Goal: Find contact information: Find contact information

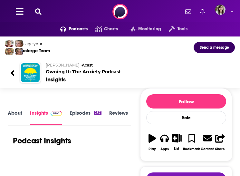
click at [42, 10] on button at bounding box center [38, 11] width 10 height 7
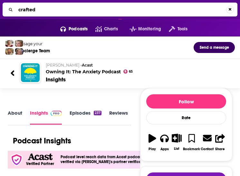
type input "crafted."
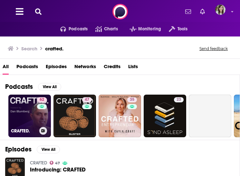
click at [35, 112] on link "62 CRAFTED." at bounding box center [29, 116] width 43 height 43
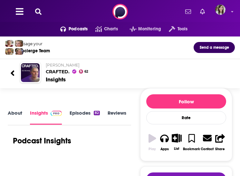
click at [41, 10] on icon at bounding box center [38, 11] width 6 height 6
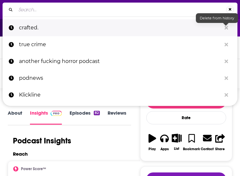
click at [228, 29] on icon "Search..." at bounding box center [227, 28] width 4 height 4
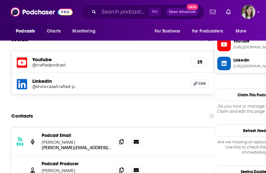
scroll to position [620, 0]
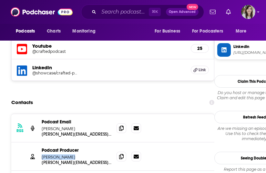
drag, startPoint x: 73, startPoint y: 116, endPoint x: 40, endPoint y: 116, distance: 32.6
click at [40, 143] on div "Podcast Producer [PERSON_NAME] [PERSON_NAME][EMAIL_ADDRESS][DOMAIN_NAME] [PERSO…" at bounding box center [112, 157] width 203 height 28
click at [74, 96] on div "Contacts" at bounding box center [112, 102] width 203 height 12
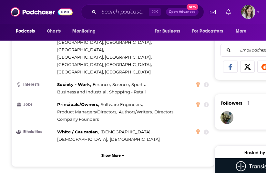
scroll to position [0, 0]
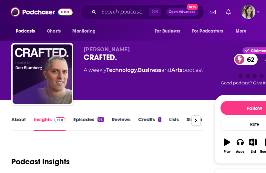
click at [22, 119] on link "About" at bounding box center [18, 123] width 15 height 15
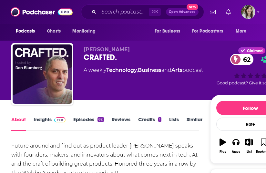
click at [99, 150] on div "Future around and find out as product leader [PERSON_NAME] speaks with founders…" at bounding box center [104, 169] width 187 height 54
click at [86, 158] on div "Future around and find out as product leader [PERSON_NAME] speaks with founders…" at bounding box center [104, 169] width 187 height 54
click at [84, 123] on link "Episodes 82" at bounding box center [88, 123] width 30 height 15
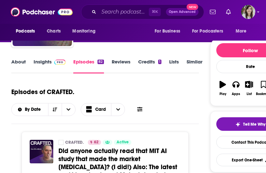
scroll to position [53, 0]
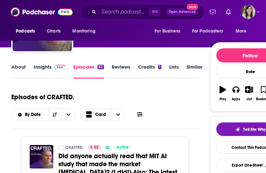
click at [48, 77] on link "Insights" at bounding box center [50, 71] width 32 height 15
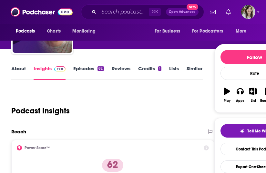
scroll to position [41, 0]
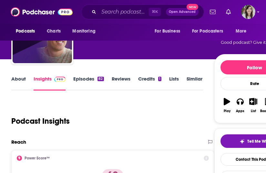
click at [92, 81] on link "Episodes 82" at bounding box center [88, 83] width 30 height 15
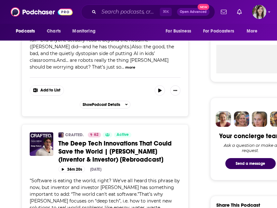
scroll to position [253, 0]
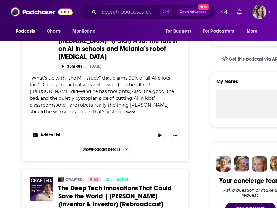
scroll to position [0, 0]
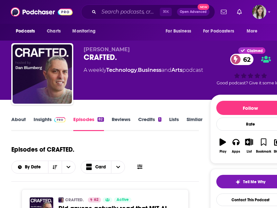
click at [54, 124] on link "Insights" at bounding box center [50, 123] width 32 height 15
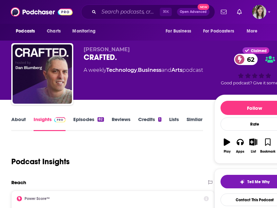
click at [136, 91] on div "[PERSON_NAME] CRAFTED. 62 A weekly Technology , Business and Arts podcast" at bounding box center [149, 72] width 131 height 52
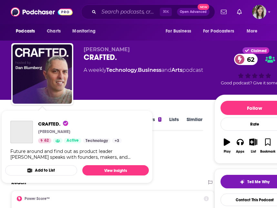
click at [117, 83] on div "[PERSON_NAME] CRAFTED. 62 A weekly Technology , Business and Arts podcast" at bounding box center [149, 72] width 131 height 52
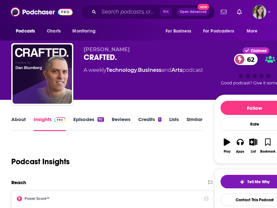
click at [93, 123] on link "Episodes 82" at bounding box center [88, 123] width 30 height 15
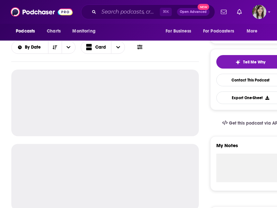
scroll to position [119, 0]
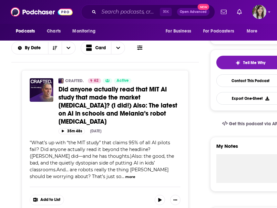
click at [125, 175] on button "more" at bounding box center [130, 177] width 10 height 5
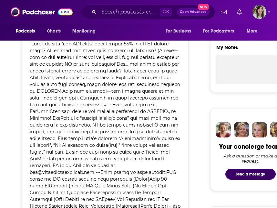
scroll to position [235, 0]
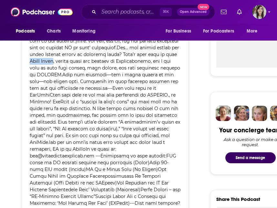
copy span "[PERSON_NAME]"
drag, startPoint x: 91, startPoint y: 55, endPoint x: 63, endPoint y: 53, distance: 28.4
click at [63, 54] on span at bounding box center [105, 126] width 151 height 202
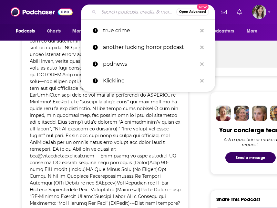
click at [118, 14] on input "Search podcasts, credits, & more..." at bounding box center [137, 12] width 77 height 10
paste input "[PERSON_NAME]"
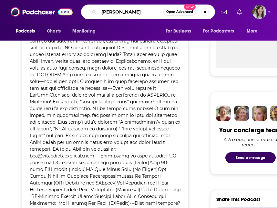
click at [134, 15] on input "[PERSON_NAME]" at bounding box center [131, 12] width 65 height 10
type input "clickpoint"
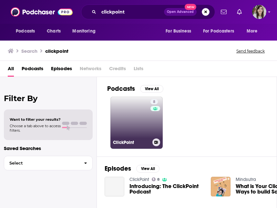
click at [137, 122] on link "8 ClickPoint" at bounding box center [136, 123] width 52 height 52
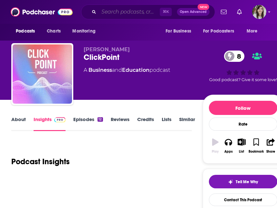
click at [135, 11] on input "Search podcasts, credits, & more..." at bounding box center [129, 12] width 61 height 10
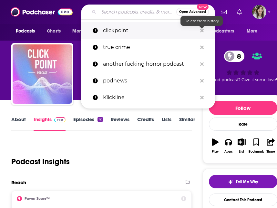
click at [201, 30] on icon "Search podcasts, credits, & more..." at bounding box center [202, 31] width 4 height 4
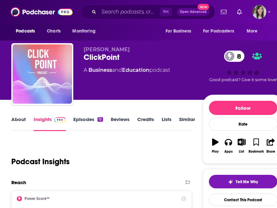
click at [129, 158] on div "Podcast Insights" at bounding box center [98, 158] width 175 height 33
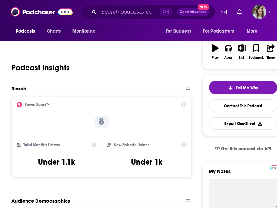
scroll to position [104, 0]
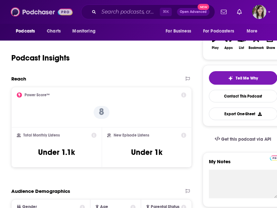
click at [30, 14] on img at bounding box center [42, 12] width 62 height 12
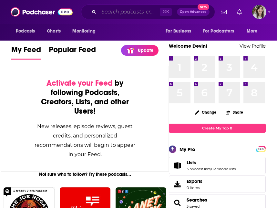
click at [124, 13] on input "Search podcasts, credits, & more..." at bounding box center [129, 12] width 61 height 10
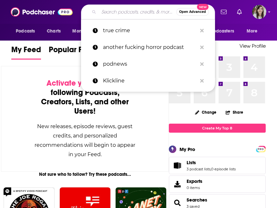
click at [31, 118] on div "Activate your Feed by following Podcasts, Creators, Lists, and other Users! New…" at bounding box center [85, 119] width 168 height 106
